Goal: Information Seeking & Learning: Learn about a topic

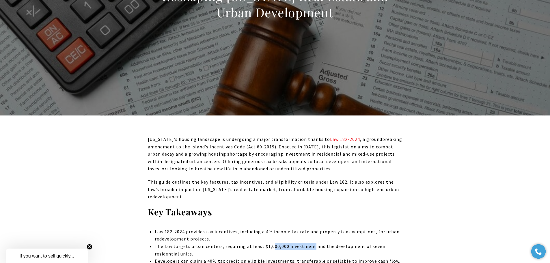
scroll to position [231, 0]
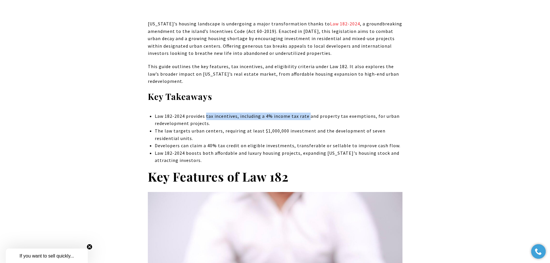
drag, startPoint x: 207, startPoint y: 115, endPoint x: 308, endPoint y: 115, distance: 101.9
click at [308, 115] on p "Law 182-2024 provides tax incentives, including a 4% income tax rate and proper…" at bounding box center [278, 120] width 247 height 15
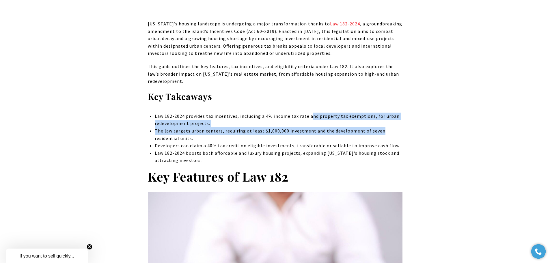
drag, startPoint x: 312, startPoint y: 117, endPoint x: 379, endPoint y: 128, distance: 68.4
click at [379, 128] on ul "Law 182-2024 provides tax incentives, including a 4% income tax rate and proper…" at bounding box center [278, 139] width 247 height 52
click at [335, 134] on p "The law targets urban centers, requiring at least $1,000,000 investment and the…" at bounding box center [278, 134] width 247 height 15
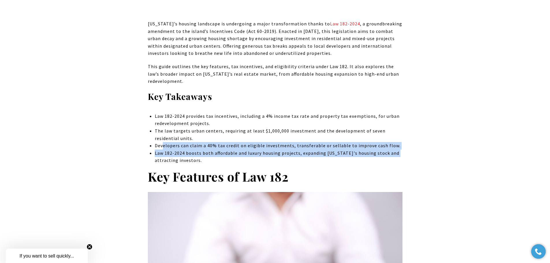
drag, startPoint x: 164, startPoint y: 144, endPoint x: 394, endPoint y: 149, distance: 230.6
click at [394, 149] on ul "Law 182-2024 provides tax incentives, including a 4% income tax rate and proper…" at bounding box center [278, 139] width 247 height 52
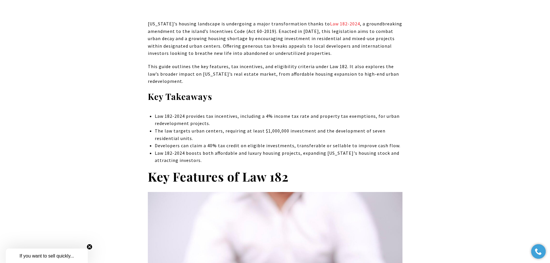
click at [242, 162] on p "Law 182-2024 boosts both affordable and luxury housing projects, expanding [US_…" at bounding box center [278, 156] width 247 height 15
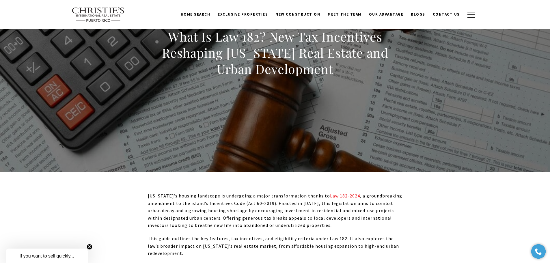
scroll to position [58, 0]
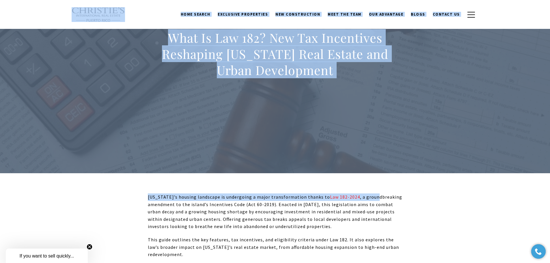
drag, startPoint x: 56, startPoint y: 10, endPoint x: 378, endPoint y: 191, distance: 369.1
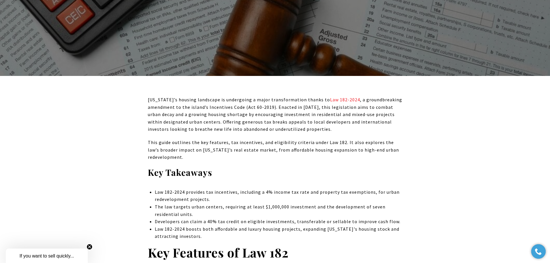
scroll to position [173, 0]
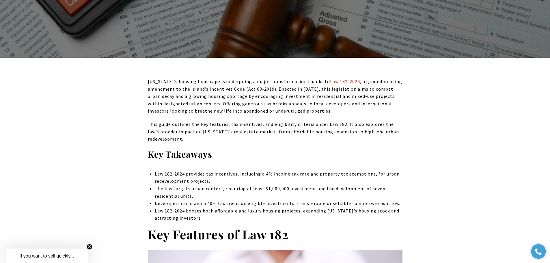
drag, startPoint x: 137, startPoint y: 80, endPoint x: 403, endPoint y: 218, distance: 299.9
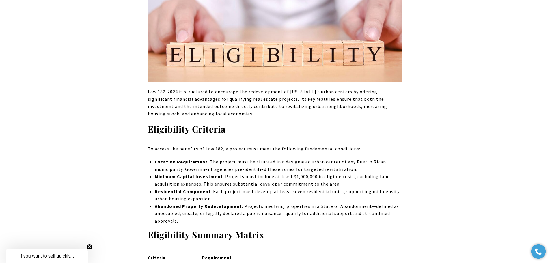
scroll to position [519, 0]
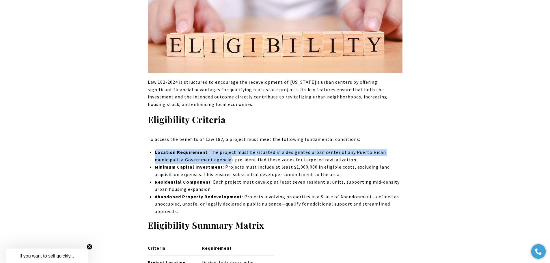
drag, startPoint x: 156, startPoint y: 151, endPoint x: 231, endPoint y: 159, distance: 74.9
click at [231, 159] on p "Location Requirement : The project must be situated in a designated urban cente…" at bounding box center [278, 156] width 247 height 15
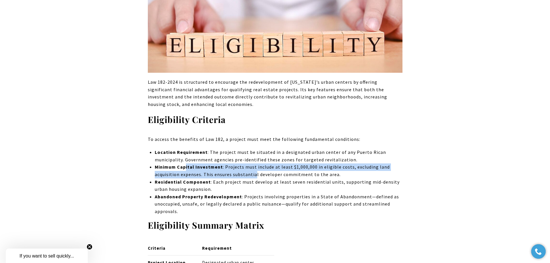
drag, startPoint x: 185, startPoint y: 170, endPoint x: 254, endPoint y: 171, distance: 69.3
click at [254, 171] on p "Minimum Capital Investment : Projects must include at least $1,000,000 in eligi…" at bounding box center [278, 170] width 247 height 15
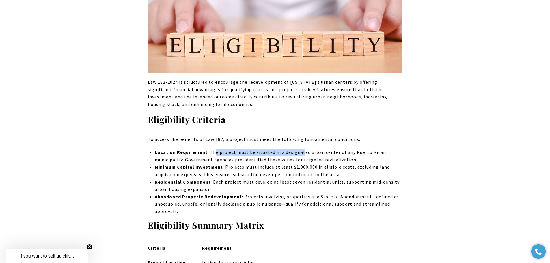
drag, startPoint x: 215, startPoint y: 153, endPoint x: 301, endPoint y: 155, distance: 86.0
click at [301, 155] on p "Location Requirement : The project must be situated in a designated urban cente…" at bounding box center [278, 156] width 247 height 15
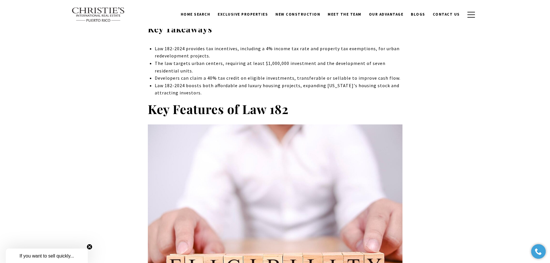
scroll to position [289, 0]
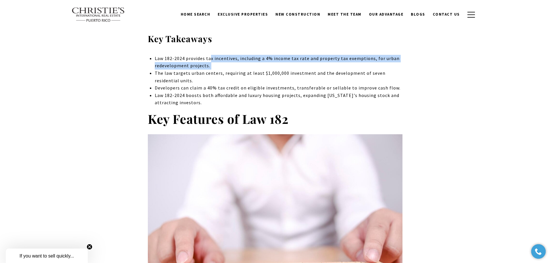
drag, startPoint x: 446, startPoint y: 69, endPoint x: 456, endPoint y: 71, distance: 10.0
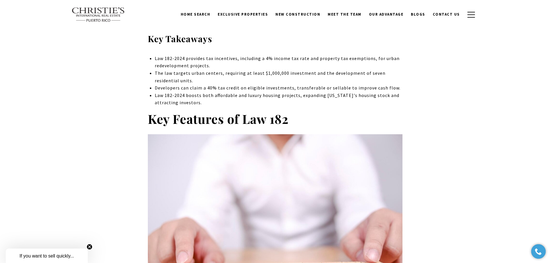
drag, startPoint x: 209, startPoint y: 77, endPoint x: 342, endPoint y: 78, distance: 132.7
click at [342, 78] on p "The law targets urban centers, requiring at least $1,000,000 investment and the…" at bounding box center [278, 77] width 247 height 15
drag, startPoint x: 260, startPoint y: 73, endPoint x: 323, endPoint y: 74, distance: 62.6
click at [323, 74] on p "The law targets urban centers, requiring at least $1,000,000 investment and the…" at bounding box center [278, 77] width 247 height 15
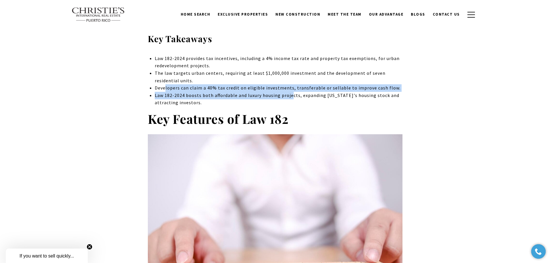
drag, startPoint x: 166, startPoint y: 89, endPoint x: 291, endPoint y: 93, distance: 124.4
click at [291, 93] on ul "Law 182-2024 provides tax incentives, including a 4% income tax rate and proper…" at bounding box center [278, 81] width 247 height 52
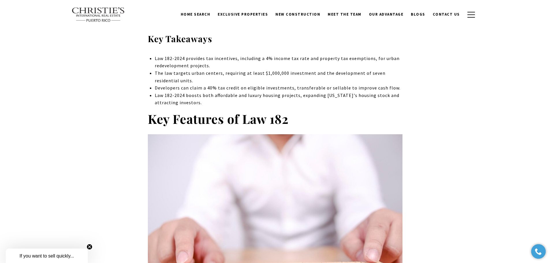
click at [306, 96] on p "Law 182-2024 boosts both affordable and luxury housing projects, expanding [US_…" at bounding box center [278, 99] width 247 height 15
drag, startPoint x: 231, startPoint y: 97, endPoint x: 332, endPoint y: 100, distance: 101.3
click at [332, 100] on p "Law 182-2024 boosts both affordable and luxury housing projects, expanding [US_…" at bounding box center [278, 99] width 247 height 15
drag, startPoint x: 164, startPoint y: 96, endPoint x: 298, endPoint y: 96, distance: 134.2
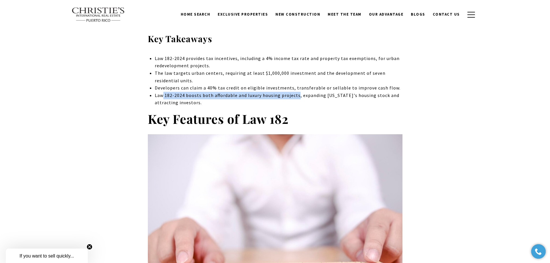
click at [298, 96] on p "Law 182-2024 boosts both affordable and luxury housing projects, expanding [US_…" at bounding box center [278, 99] width 247 height 15
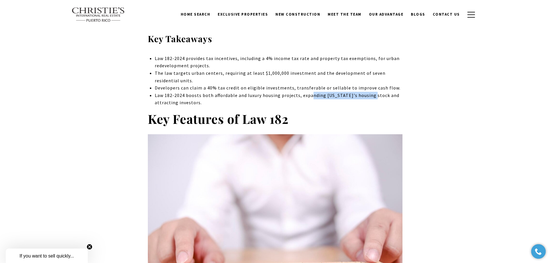
drag, startPoint x: 333, startPoint y: 98, endPoint x: 371, endPoint y: 98, distance: 38.1
click at [371, 98] on p "Law 182-2024 boosts both affordable and luxury housing projects, expanding [US_…" at bounding box center [278, 99] width 247 height 15
click at [383, 99] on p "Law 182-2024 boosts both affordable and luxury housing projects, expanding [US_…" at bounding box center [278, 99] width 247 height 15
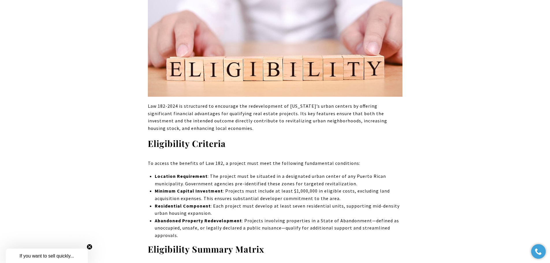
scroll to position [577, 0]
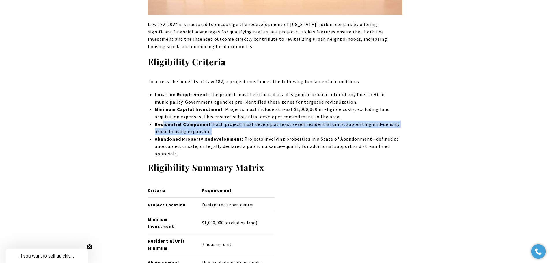
drag, startPoint x: 162, startPoint y: 126, endPoint x: 394, endPoint y: 131, distance: 231.2
click at [394, 131] on p "Residential Component : Each project must develop at least seven residential un…" at bounding box center [278, 128] width 247 height 15
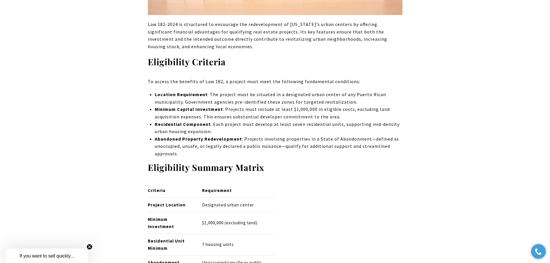
click at [208, 136] on strong "Abandoned Property Redevelopment" at bounding box center [198, 139] width 87 height 6
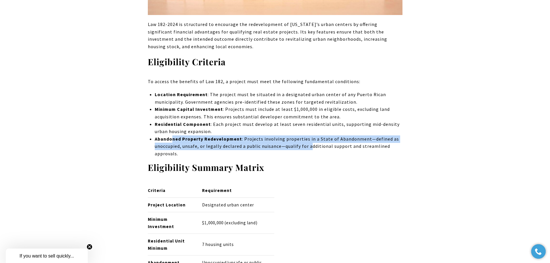
drag, startPoint x: 172, startPoint y: 138, endPoint x: 312, endPoint y: 147, distance: 140.8
click at [312, 147] on p "Abandoned Property Redevelopment : Projects involving properties in a State of …" at bounding box center [278, 146] width 247 height 22
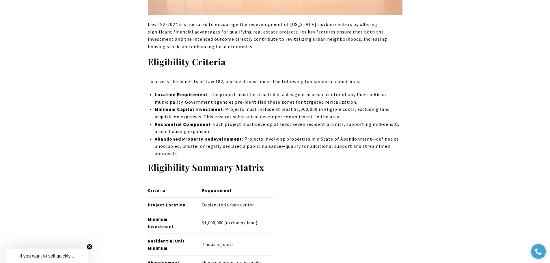
click at [272, 155] on p "Abandoned Property Redevelopment : Projects involving properties in a State of …" at bounding box center [278, 146] width 247 height 22
drag, startPoint x: 183, startPoint y: 146, endPoint x: 271, endPoint y: 146, distance: 88.0
click at [271, 146] on p "Abandoned Property Redevelopment : Projects involving properties in a State of …" at bounding box center [278, 146] width 247 height 22
click at [244, 150] on p "Abandoned Property Redevelopment : Projects involving properties in a State of …" at bounding box center [278, 146] width 247 height 22
drag, startPoint x: 254, startPoint y: 148, endPoint x: 293, endPoint y: 145, distance: 39.0
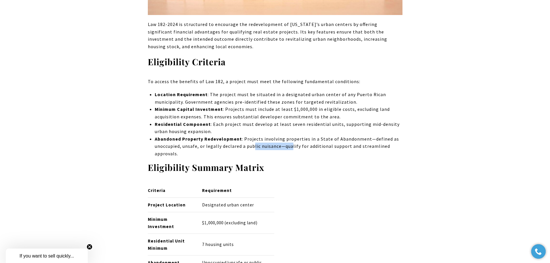
click at [293, 145] on p "Abandoned Property Redevelopment : Projects involving properties in a State of …" at bounding box center [278, 146] width 247 height 22
click at [306, 154] on p "Abandoned Property Redevelopment : Projects involving properties in a State of …" at bounding box center [278, 146] width 247 height 22
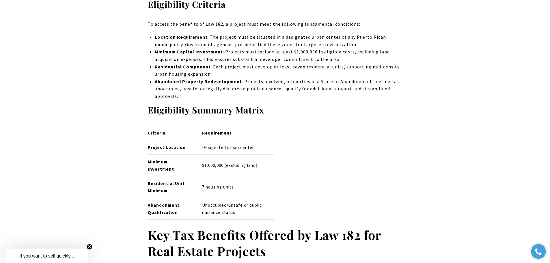
scroll to position [635, 0]
drag, startPoint x: 246, startPoint y: 148, endPoint x: 258, endPoint y: 148, distance: 11.8
click at [258, 148] on p "Designated urban center" at bounding box center [238, 147] width 72 height 7
drag, startPoint x: 244, startPoint y: 166, endPoint x: 266, endPoint y: 166, distance: 22.8
click at [266, 166] on p "$1,000,000 (excluding land)" at bounding box center [238, 165] width 72 height 7
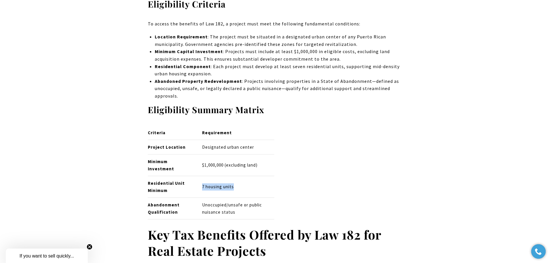
drag, startPoint x: 200, startPoint y: 186, endPoint x: 238, endPoint y: 186, distance: 38.1
click at [238, 186] on td "7 housing units" at bounding box center [235, 187] width 77 height 22
drag, startPoint x: 160, startPoint y: 187, endPoint x: 190, endPoint y: 187, distance: 29.4
click at [190, 187] on p "Residential Unit Minimum" at bounding box center [170, 187] width 45 height 14
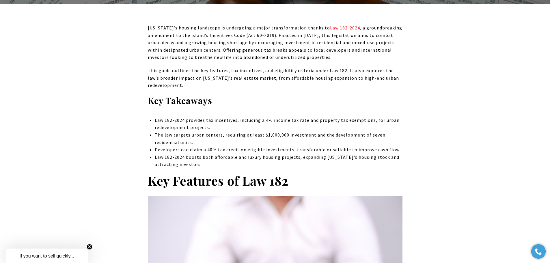
scroll to position [231, 0]
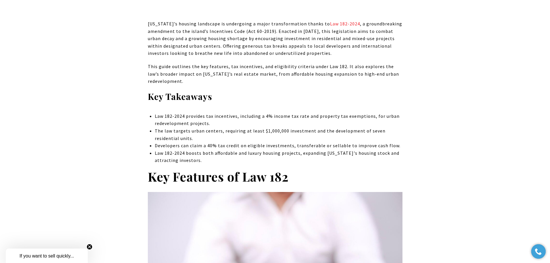
drag, startPoint x: 137, startPoint y: 115, endPoint x: 273, endPoint y: 161, distance: 144.1
click at [212, 161] on p "Law 182-2024 boosts both affordable and luxury housing projects, expanding [US_…" at bounding box center [278, 156] width 247 height 15
drag, startPoint x: 204, startPoint y: 162, endPoint x: 131, endPoint y: 25, distance: 154.7
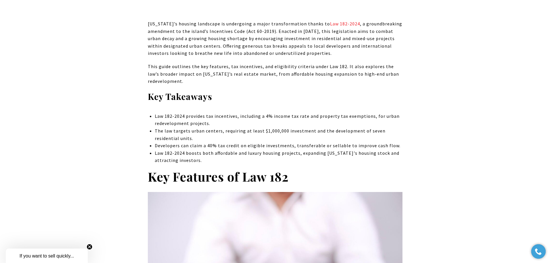
copy div "Loremi Dolo’s ametcon adipiscin el seddoeiusm t incid utlaboreetdolo magnaa en …"
